Goal: Task Accomplishment & Management: Complete application form

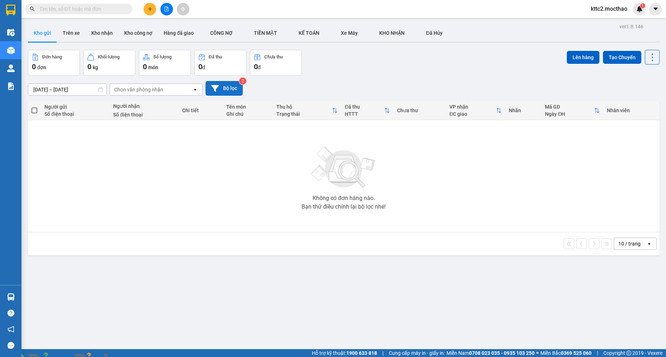
click at [225, 89] on button "Bộ lọc" at bounding box center [224, 88] width 37 height 15
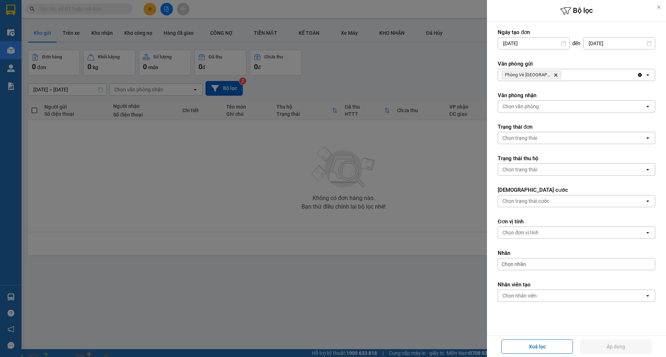
click at [132, 356] on img at bounding box center [129, 361] width 4 height 4
click at [554, 74] on icon "Phòng Vé Tuy Hòa, close by backspace" at bounding box center [555, 74] width 3 height 3
click at [550, 76] on div "Chọn văn phòng" at bounding box center [571, 74] width 147 height 11
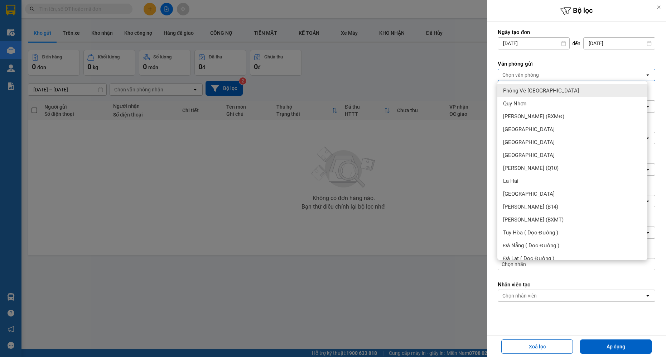
click at [541, 91] on span "Phòng Vé [GEOGRAPHIC_DATA]" at bounding box center [541, 90] width 76 height 7
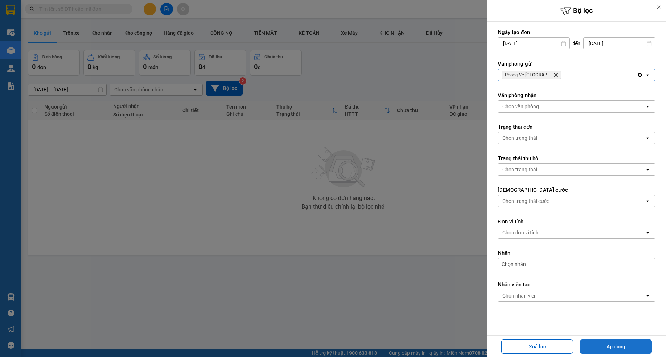
drag, startPoint x: 608, startPoint y: 344, endPoint x: 558, endPoint y: 329, distance: 51.8
click at [607, 343] on button "Áp dụng" at bounding box center [616, 346] width 72 height 14
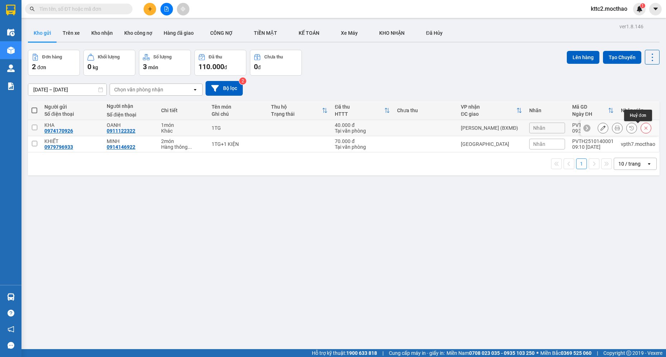
click at [644, 128] on icon at bounding box center [646, 127] width 5 height 5
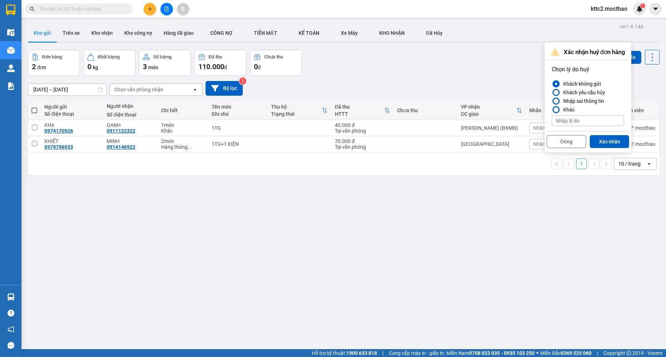
click at [569, 122] on input at bounding box center [588, 120] width 72 height 11
click at [565, 120] on input "V" at bounding box center [588, 120] width 72 height 11
type input "Vô nhầm mã Phòng vé [GEOGRAPHIC_DATA]"
click at [605, 139] on button "Xác nhận" at bounding box center [609, 141] width 39 height 13
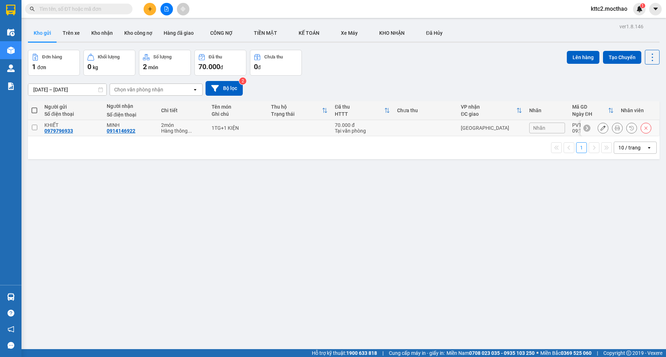
click at [644, 127] on icon at bounding box center [646, 127] width 5 height 5
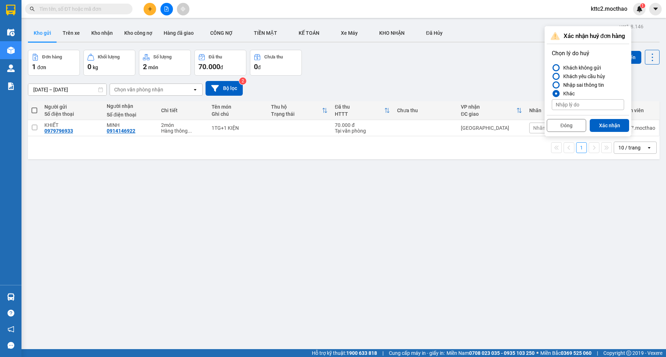
click at [589, 102] on input at bounding box center [588, 104] width 72 height 11
paste input "Vô nhầm mã Phòng vé [GEOGRAPHIC_DATA]"
type input "Vô nhầm mã Phòng vé [GEOGRAPHIC_DATA]"
drag, startPoint x: 617, startPoint y: 125, endPoint x: 621, endPoint y: 122, distance: 4.9
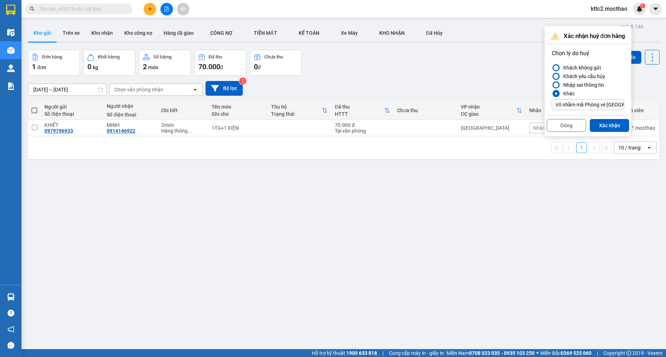
click at [619, 122] on button "Xác nhận" at bounding box center [609, 125] width 39 height 13
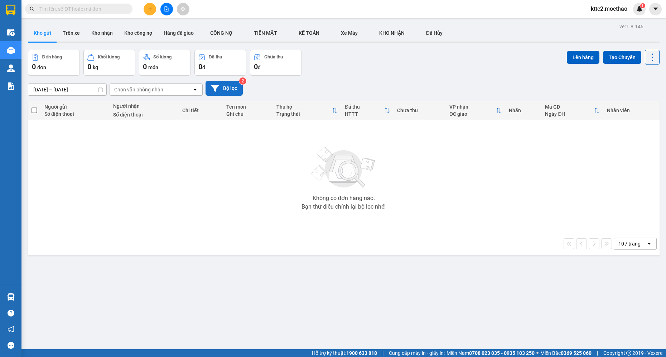
click at [227, 87] on button "Bộ lọc" at bounding box center [224, 88] width 37 height 15
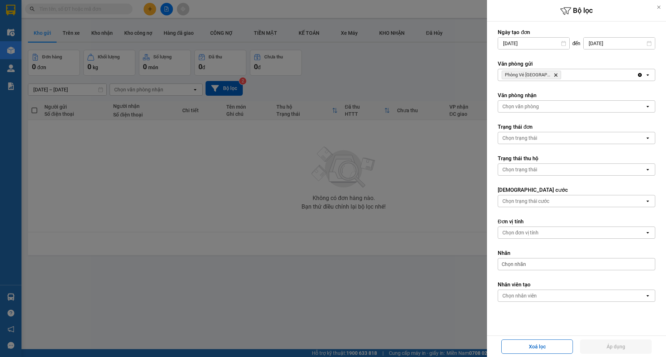
click at [554, 75] on icon "Delete" at bounding box center [556, 75] width 4 height 4
click at [549, 75] on div "Chọn văn phòng" at bounding box center [571, 74] width 147 height 11
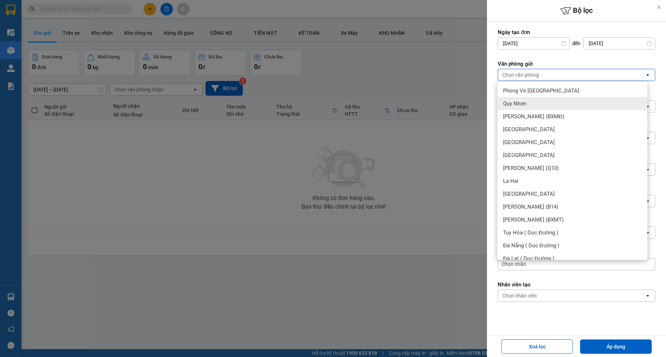
click at [534, 107] on div "Quy Nhơn" at bounding box center [572, 103] width 150 height 13
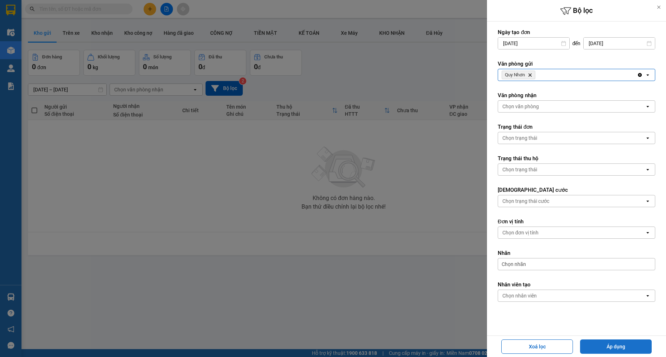
click at [602, 343] on button "Áp dụng" at bounding box center [616, 346] width 72 height 14
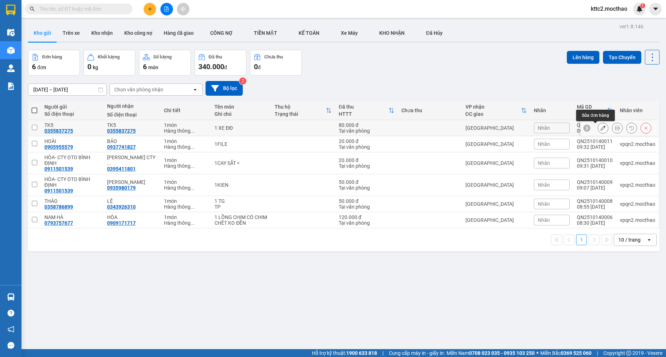
click at [601, 129] on icon at bounding box center [603, 127] width 5 height 5
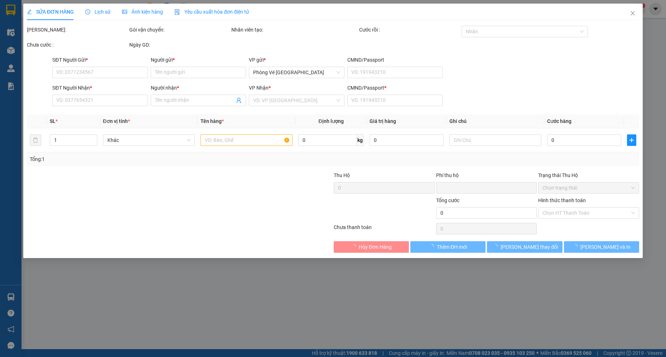
type input "0355837275"
type input "TK5"
type input "0355837275"
type input "TK5"
type input "A"
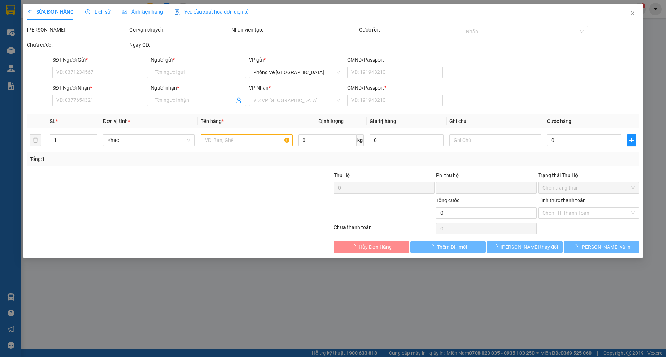
type input "0"
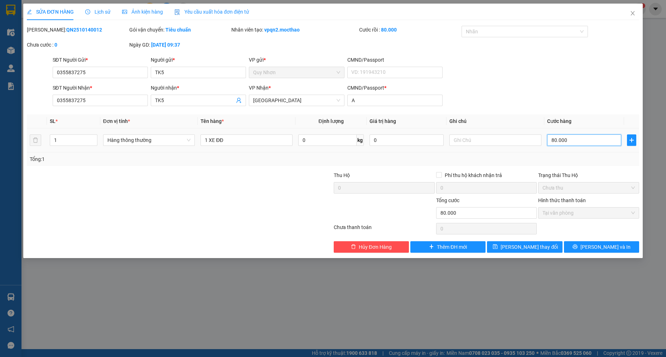
click at [581, 140] on input "80.000" at bounding box center [584, 139] width 74 height 11
type input "1"
type input "10"
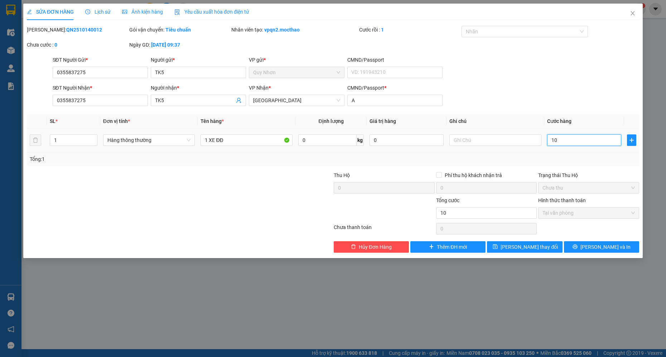
type input "100"
type input "1.000"
type input "10.000"
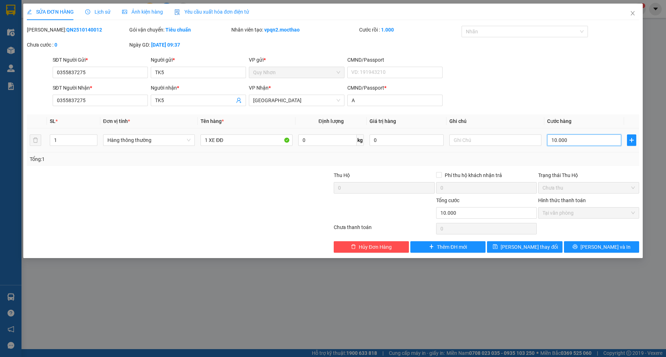
type input "100.000"
click at [524, 246] on span "[PERSON_NAME] thay đổi" at bounding box center [529, 247] width 57 height 8
